Goal: Transaction & Acquisition: Download file/media

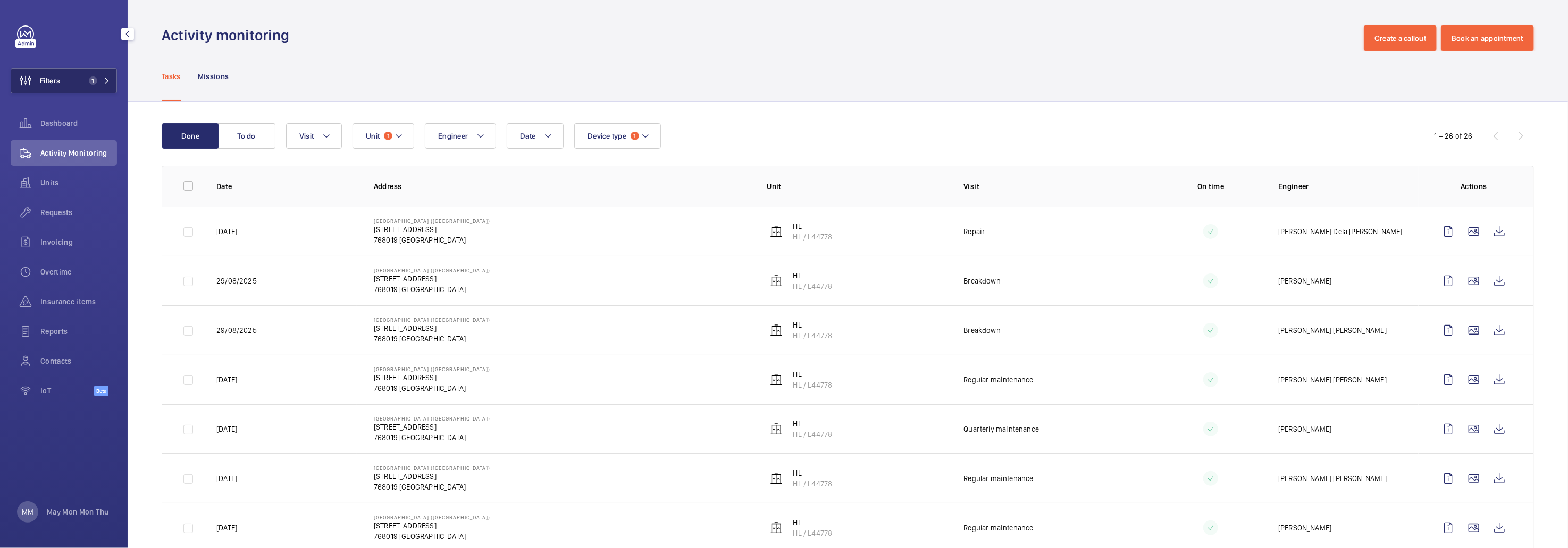
click at [86, 78] on span "1" at bounding box center [91, 81] width 13 height 8
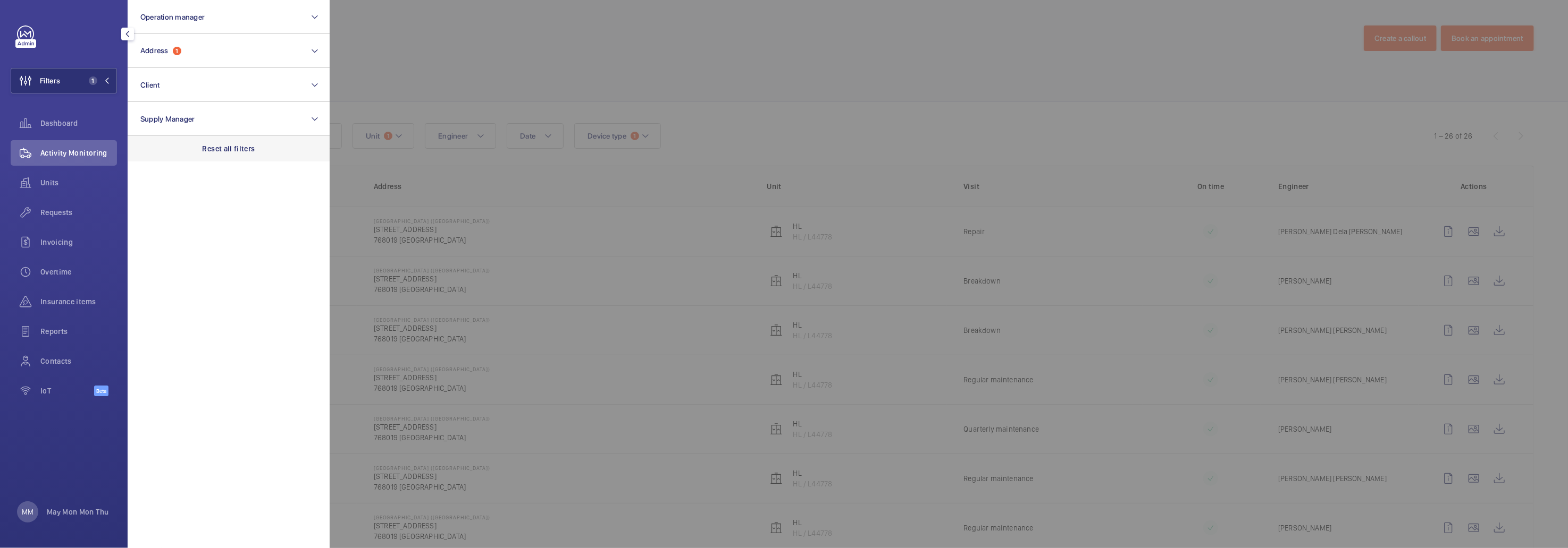
click at [220, 146] on p "Reset all filters" at bounding box center [228, 149] width 52 height 11
click at [225, 52] on button "Address" at bounding box center [228, 51] width 202 height 34
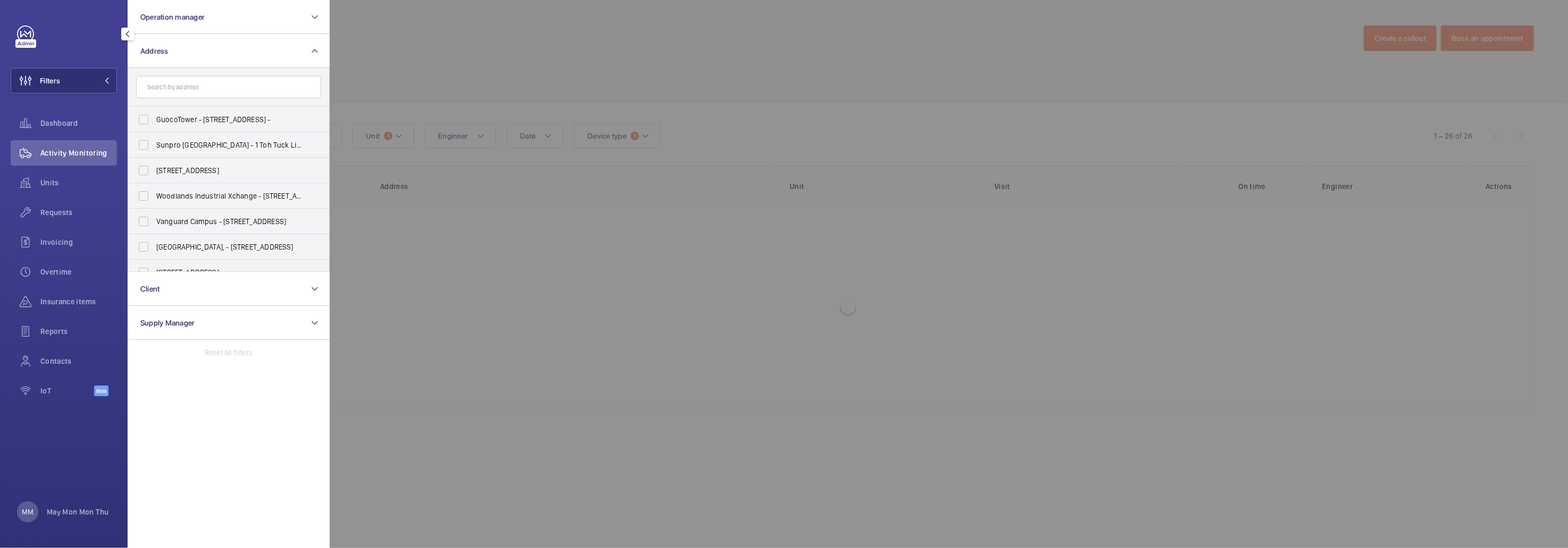
click at [204, 88] on input "text" at bounding box center [228, 87] width 185 height 22
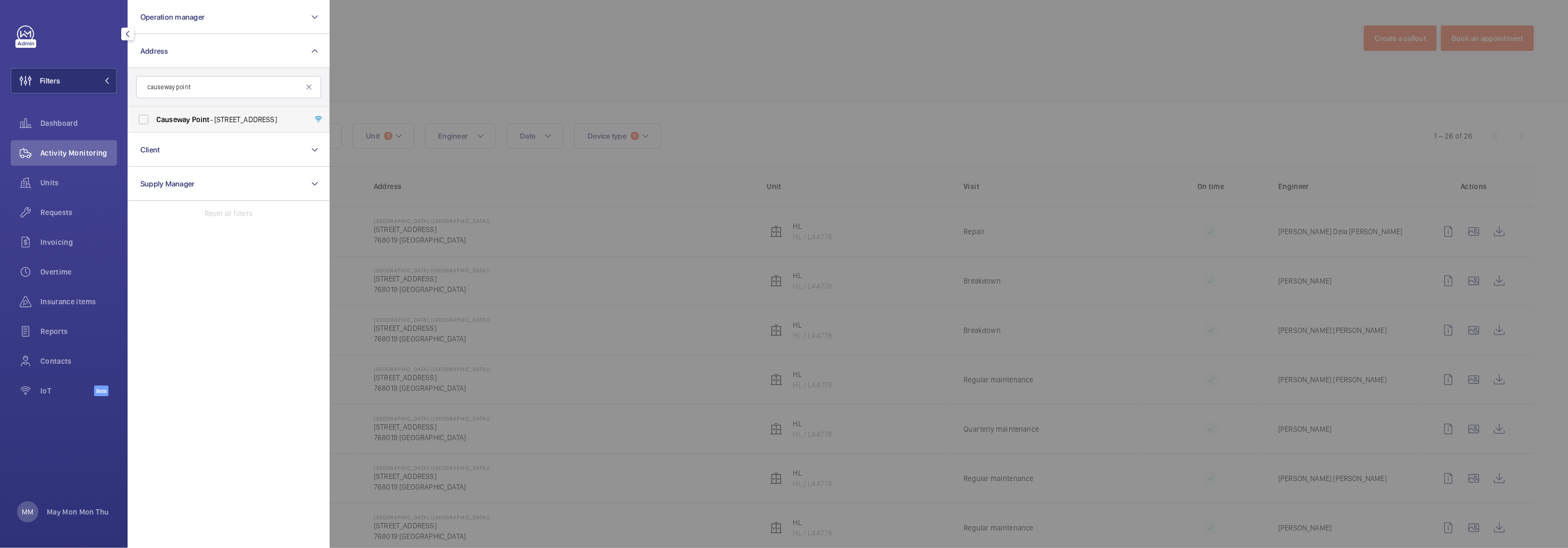
type input "causeway point"
click at [193, 117] on span "Point" at bounding box center [201, 119] width 18 height 8
click at [154, 117] on input "[GEOGRAPHIC_DATA] - [STREET_ADDRESS]" at bounding box center [144, 120] width 22 height 22
checkbox input "true"
click at [533, 51] on div at bounding box center [1114, 274] width 1568 height 548
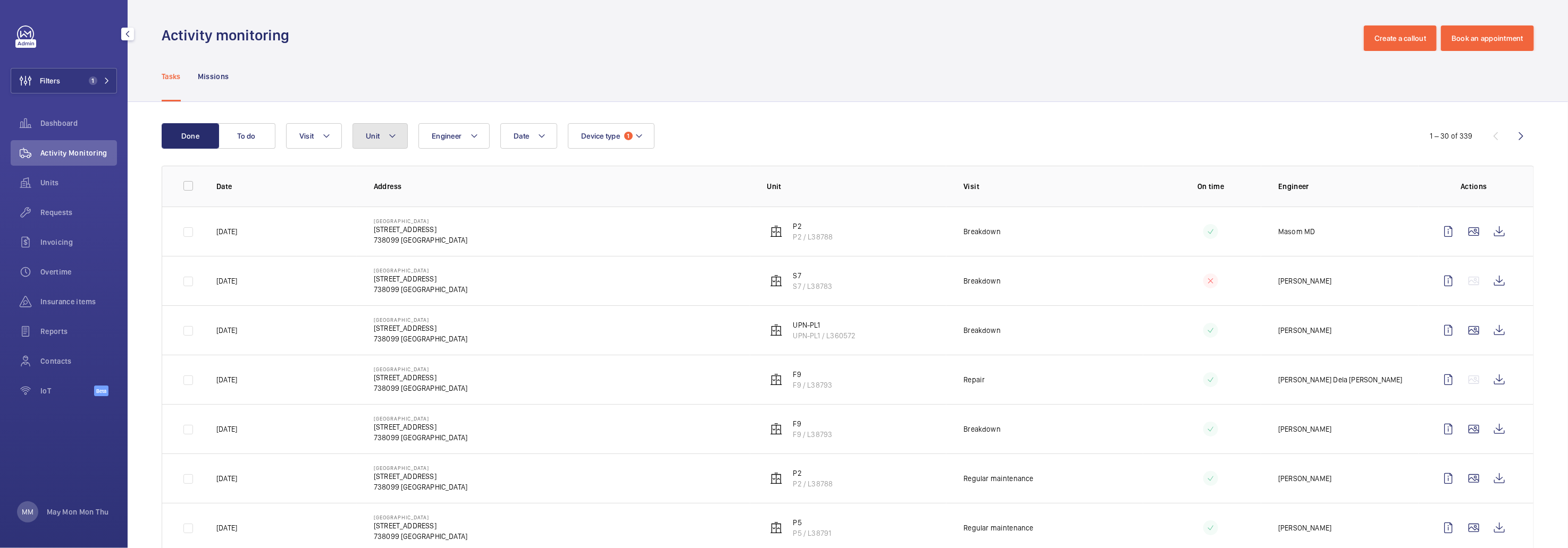
click at [389, 145] on button "Unit" at bounding box center [380, 135] width 55 height 25
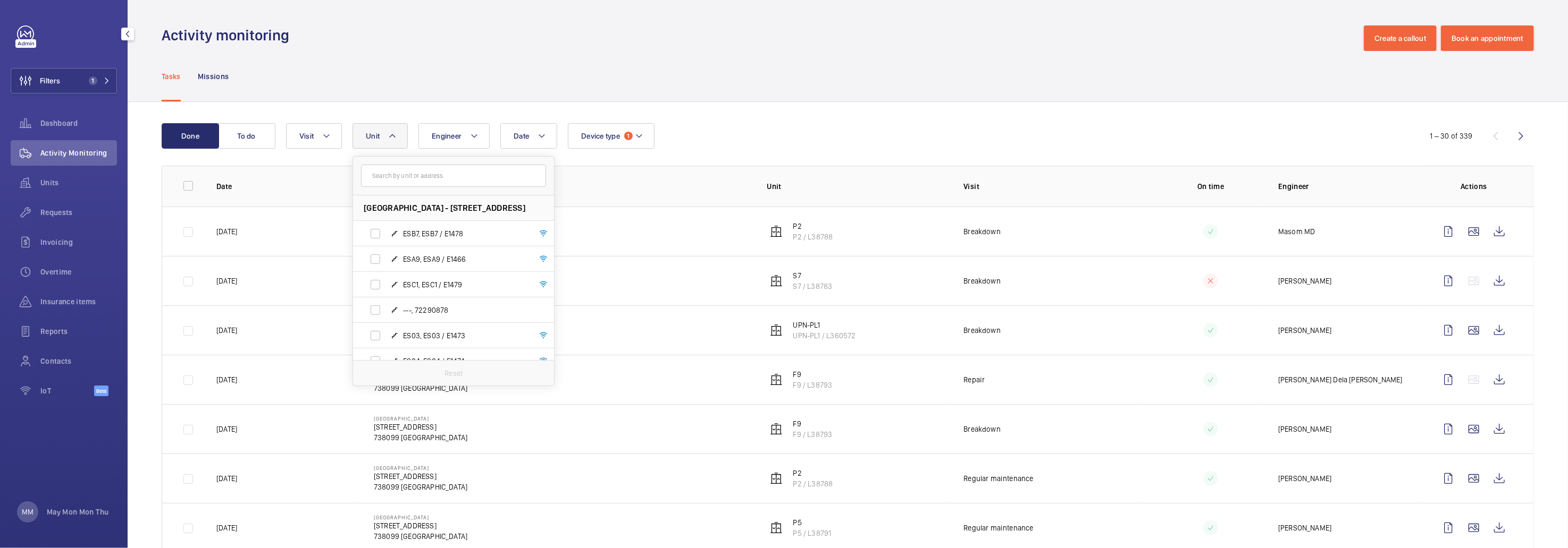
click at [396, 179] on input "text" at bounding box center [453, 175] width 185 height 22
type input "s11"
click at [408, 231] on span "S11" at bounding box center [408, 234] width 12 height 8
click at [386, 231] on input "S11 , S11 / L38786" at bounding box center [375, 234] width 22 height 22
checkbox input "true"
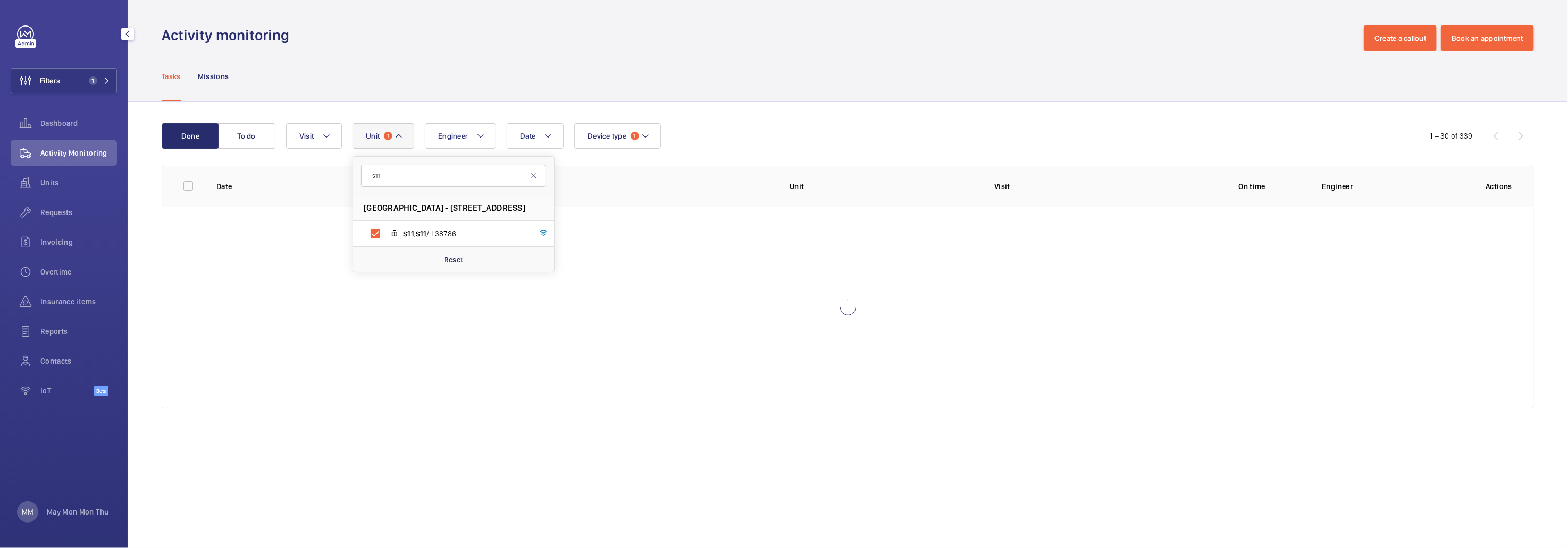
click at [548, 59] on div "Tasks Missions" at bounding box center [847, 76] width 1372 height 51
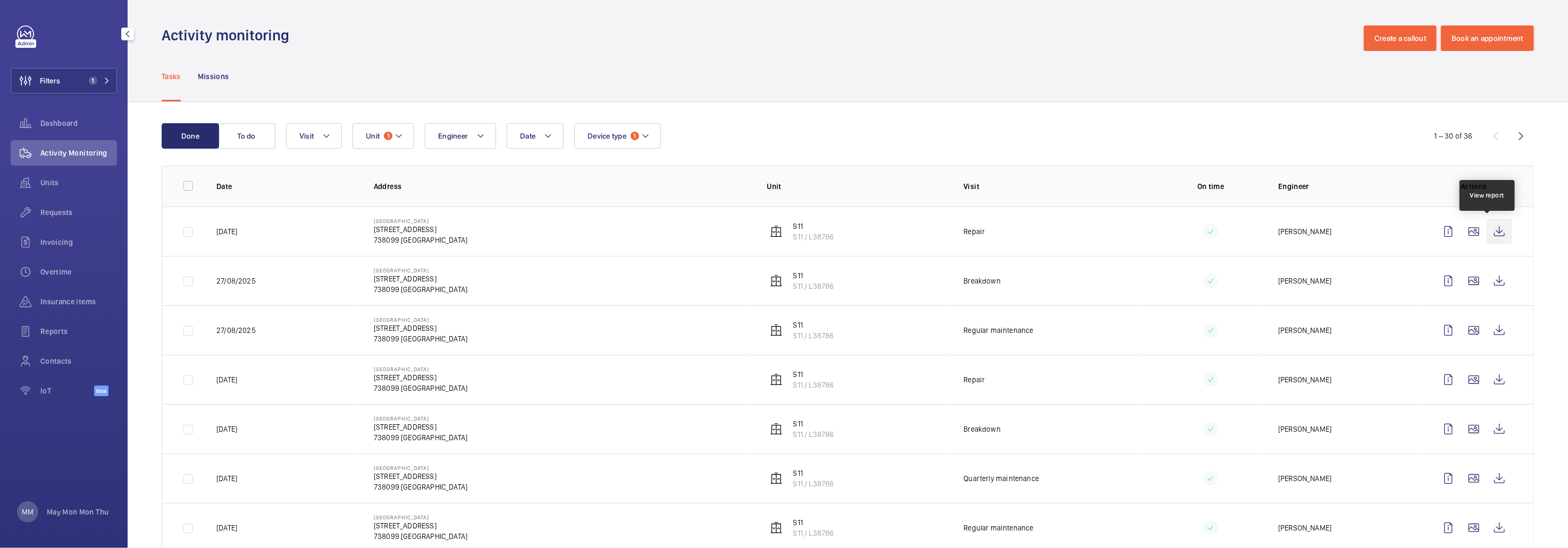
click at [1490, 235] on wm-front-icon-button at bounding box center [1499, 231] width 25 height 25
click at [1486, 281] on wm-front-icon-button at bounding box center [1499, 281] width 25 height 25
